Goal: Transaction & Acquisition: Purchase product/service

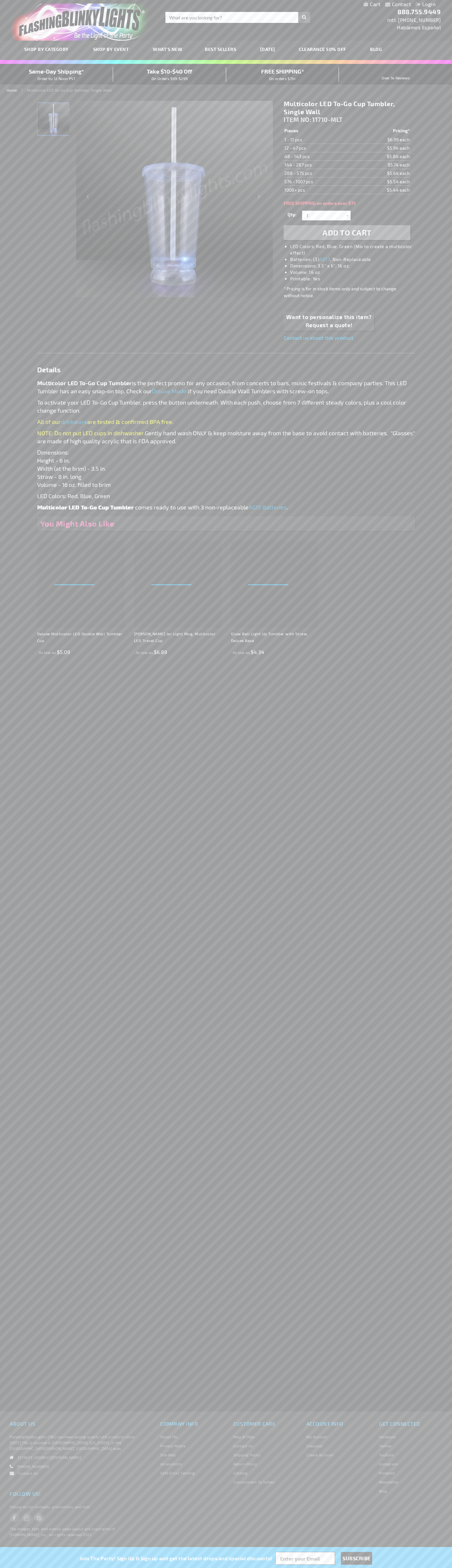
click at [347, 233] on span "Add to Cart" at bounding box center [347, 232] width 49 height 9
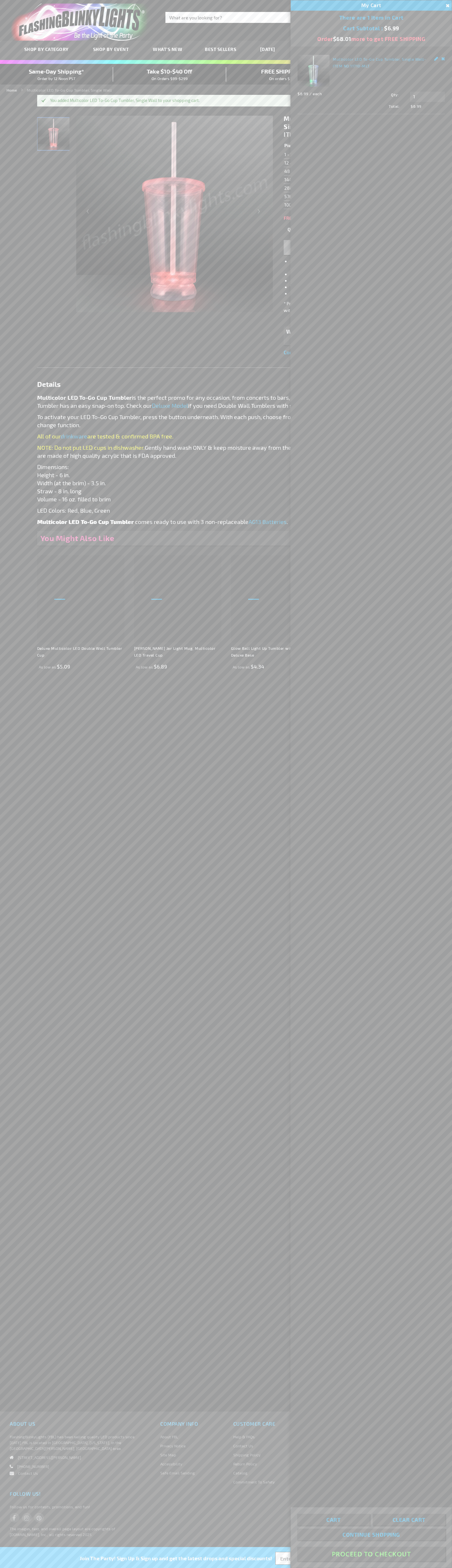
click at [371, 1554] on button "Proceed To Checkout" at bounding box center [371, 1554] width 148 height 15
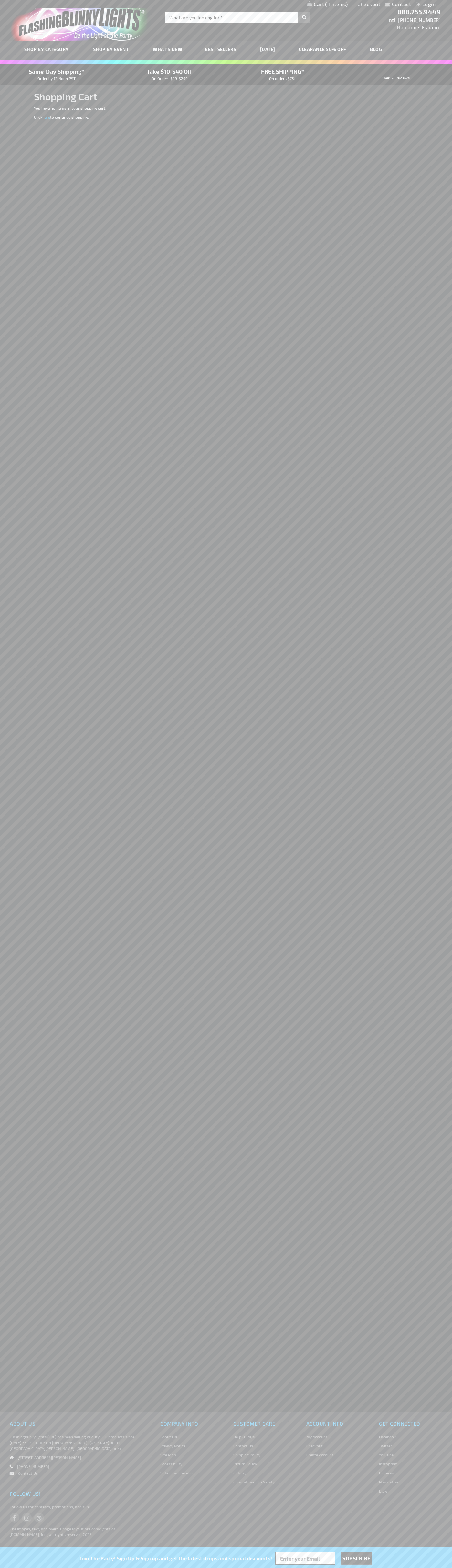
click at [57, 74] on span "Same-Day Shipping*" at bounding box center [56, 71] width 55 height 7
click at [369, 4] on link "Checkout" at bounding box center [369, 4] width 23 height 6
click at [57, 74] on span "Same-Day Shipping*" at bounding box center [56, 71] width 55 height 7
click at [267, 7] on div "Contact Compare Products Login Skip to Content My Cart My Cart Close You have n…" at bounding box center [226, 4] width 452 height 9
click at [440, 844] on div "Contact Compare Products Login Skip to Content My Cart My Cart Close You have n…" at bounding box center [226, 784] width 452 height 1568
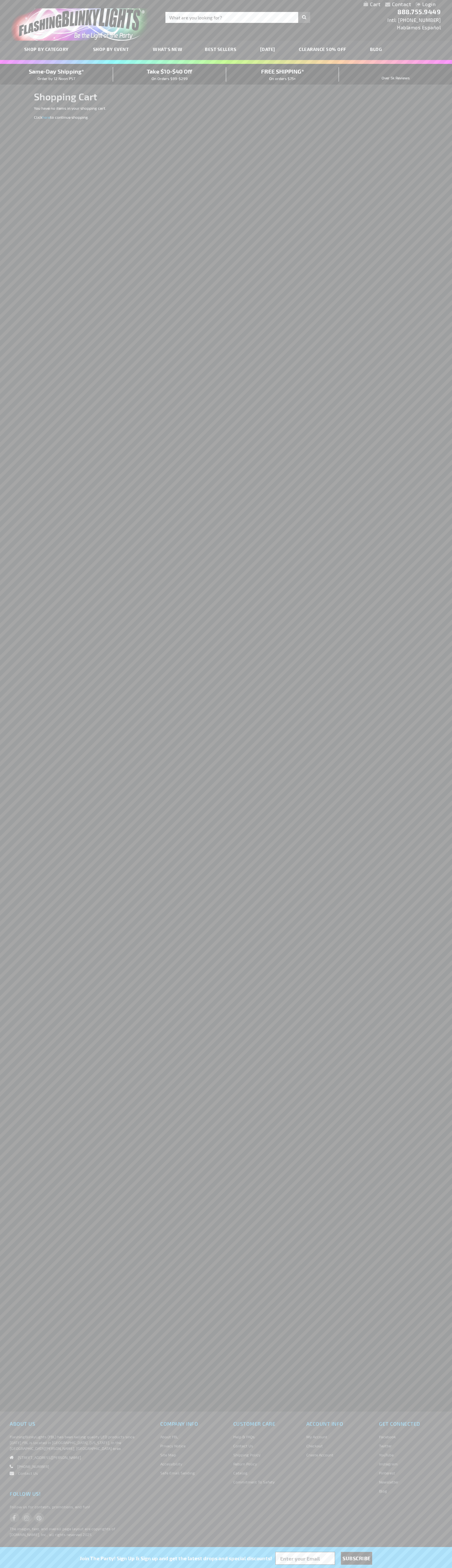
click at [32, 1567] on html "The store will not work correctly when cookies are disabled. Contact Compare Pr…" at bounding box center [226, 784] width 452 height 1568
click at [18, 1122] on div "Contact Compare Products Login Skip to Content My Cart My Cart Close You have n…" at bounding box center [226, 784] width 452 height 1568
click at [57, 74] on span "Same-Day Shipping*" at bounding box center [56, 71] width 55 height 7
